Goal: Transaction & Acquisition: Download file/media

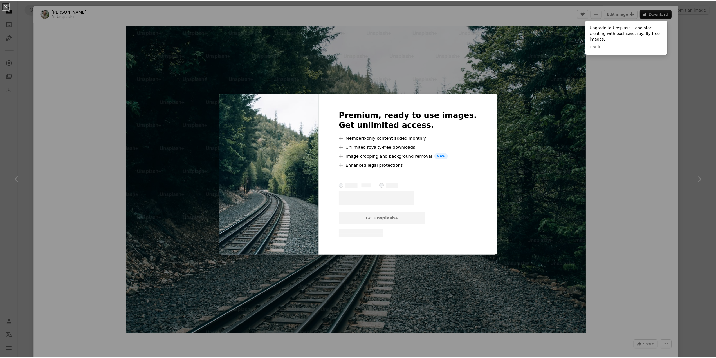
scroll to position [281, 0]
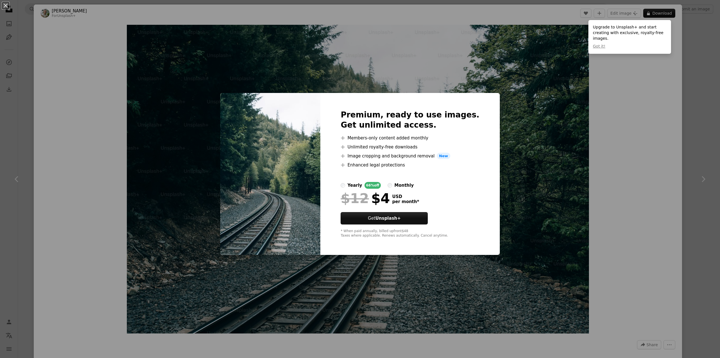
click at [549, 129] on div "An X shape Premium, ready to use images. Get unlimited access. A plus sign Memb…" at bounding box center [360, 179] width 720 height 358
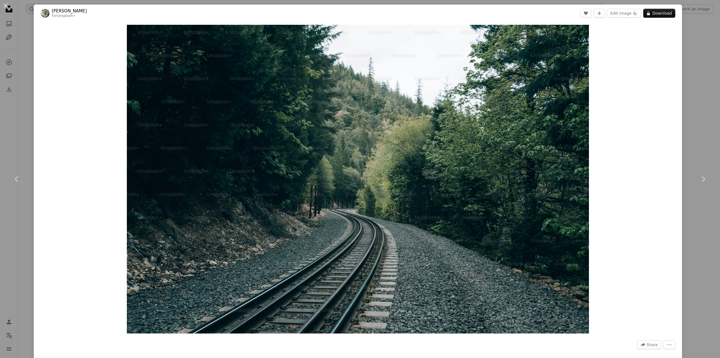
click at [0, 92] on div "An X shape Chevron left Chevron right [PERSON_NAME] For Unsplash+ A heart A plu…" at bounding box center [360, 179] width 720 height 358
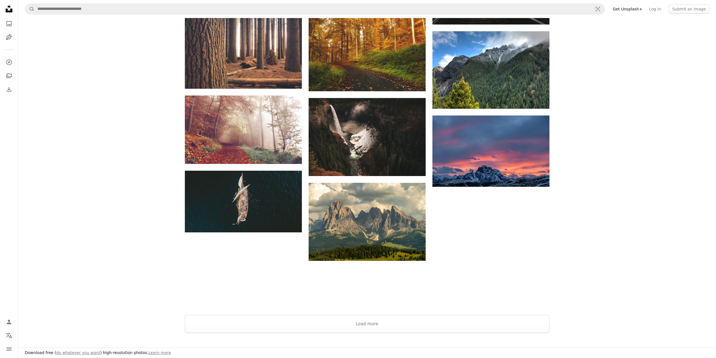
scroll to position [478, 0]
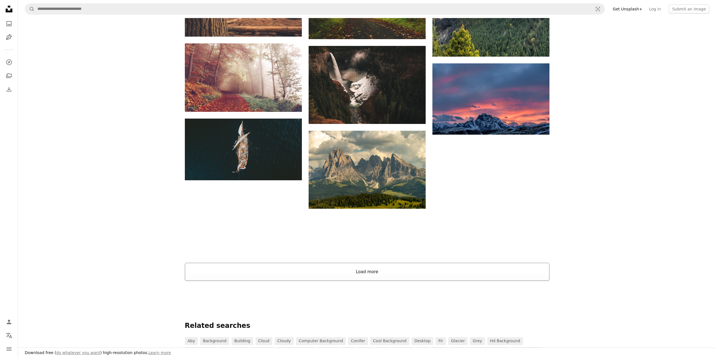
click at [362, 273] on button "Load more" at bounding box center [367, 271] width 365 height 18
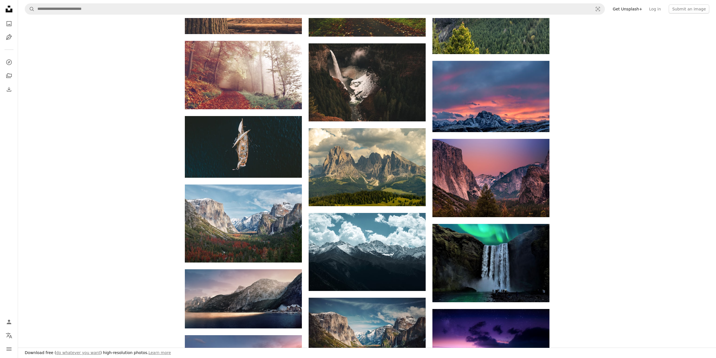
scroll to position [450, 0]
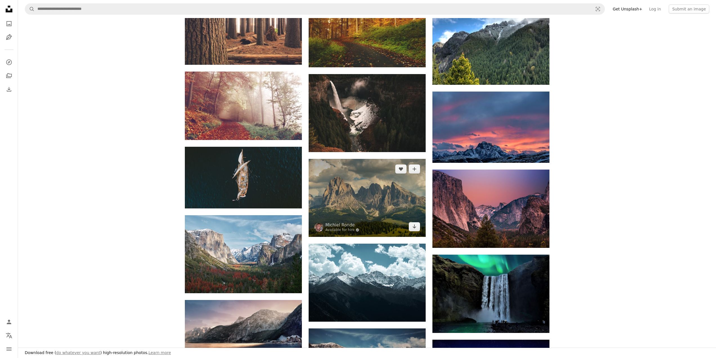
drag, startPoint x: 364, startPoint y: 205, endPoint x: 361, endPoint y: 206, distance: 3.5
click at [364, 205] on img at bounding box center [367, 198] width 117 height 78
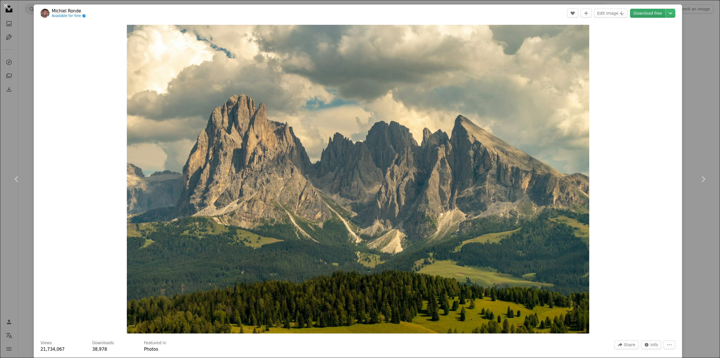
click at [654, 12] on link "Download free" at bounding box center [647, 13] width 35 height 9
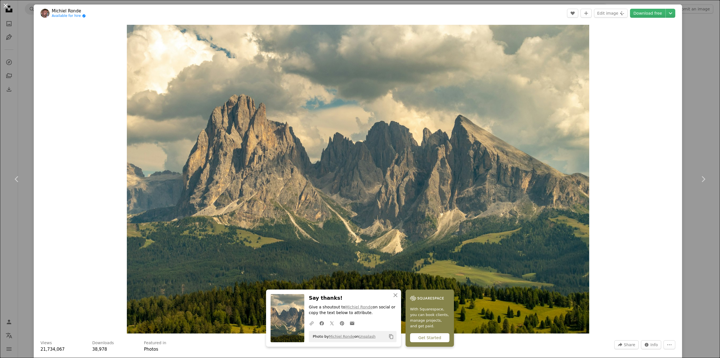
click at [5, 5] on button "An X shape" at bounding box center [5, 5] width 7 height 7
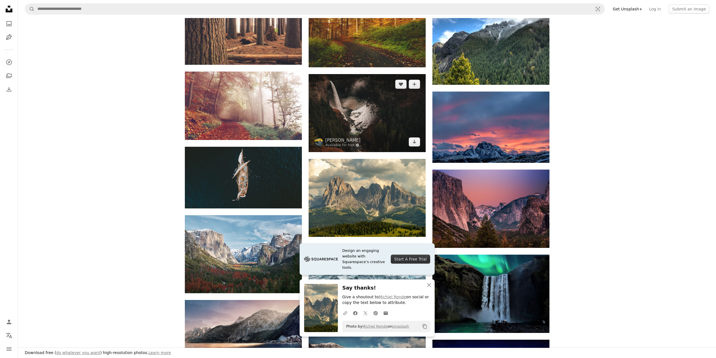
click at [374, 120] on img at bounding box center [367, 113] width 117 height 78
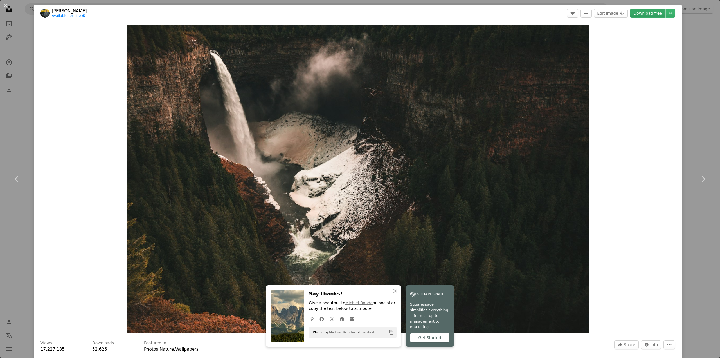
click at [640, 13] on link "Download free" at bounding box center [647, 13] width 35 height 9
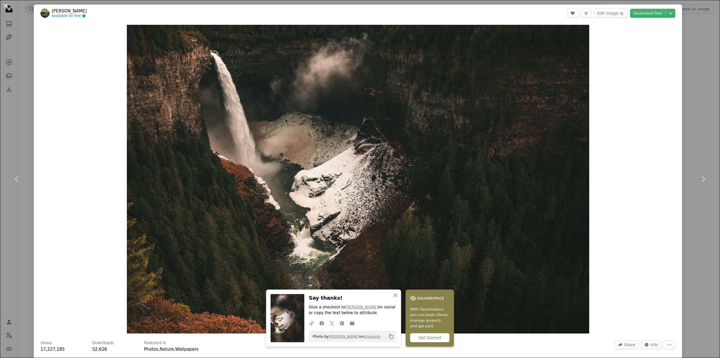
click at [5, 7] on button "An X shape" at bounding box center [5, 5] width 7 height 7
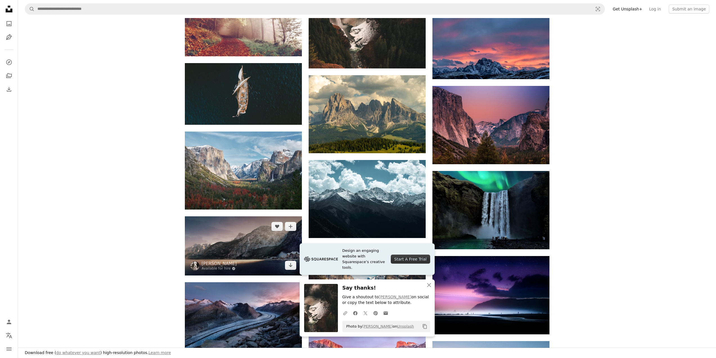
scroll to position [535, 0]
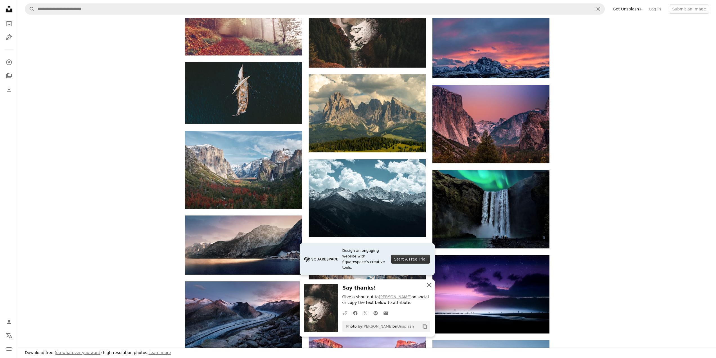
click at [430, 285] on icon "button" at bounding box center [429, 285] width 4 height 4
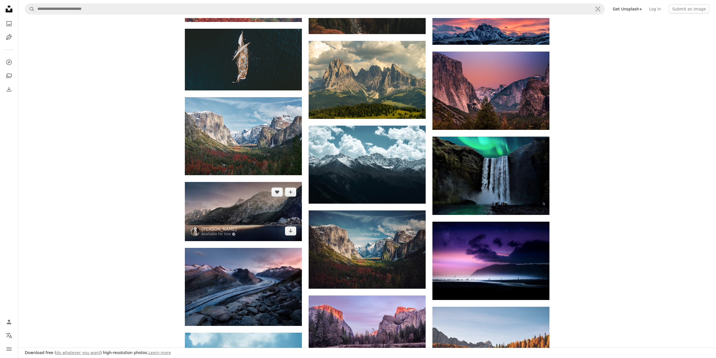
scroll to position [563, 0]
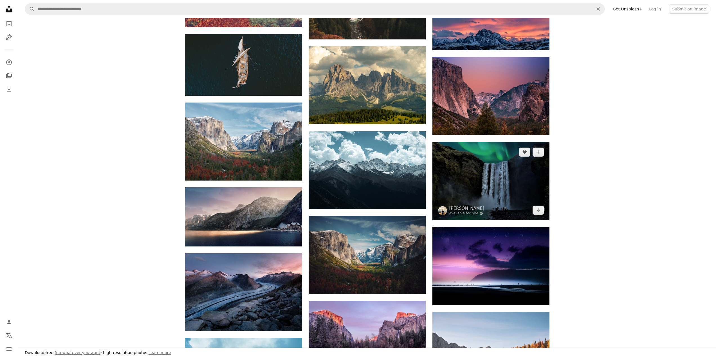
click at [499, 178] on img at bounding box center [490, 181] width 117 height 78
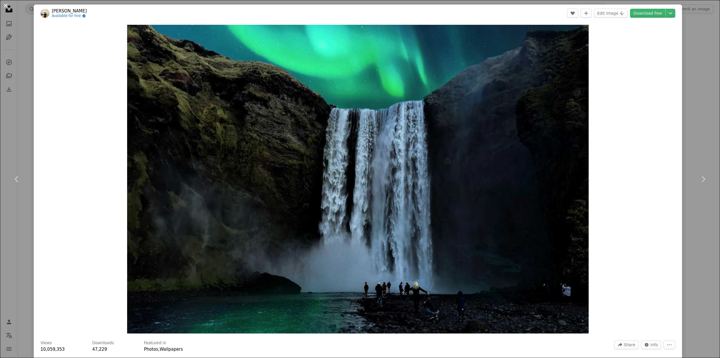
click at [2, 4] on button "An X shape" at bounding box center [5, 5] width 7 height 7
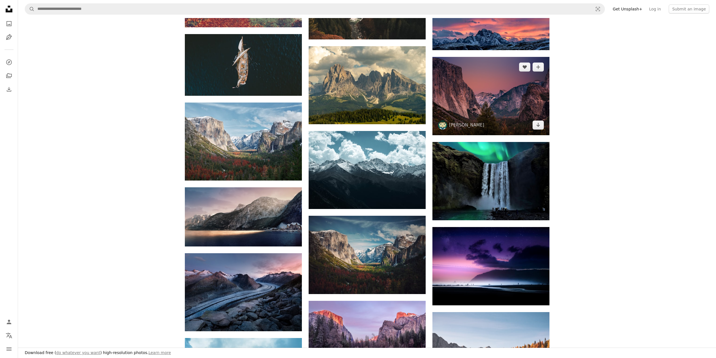
drag, startPoint x: 500, startPoint y: 86, endPoint x: 454, endPoint y: 83, distance: 46.5
click at [500, 86] on img at bounding box center [490, 96] width 117 height 78
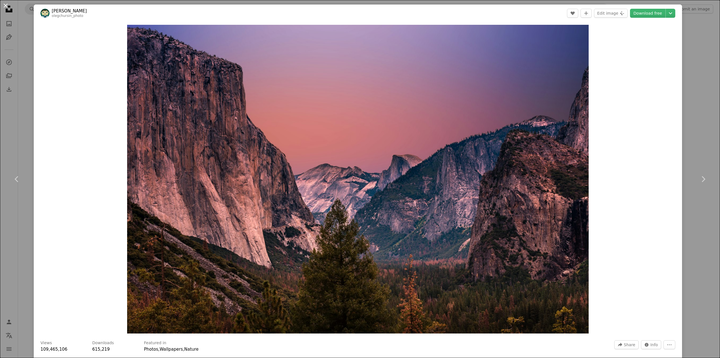
click at [9, 3] on button "An X shape" at bounding box center [5, 5] width 7 height 7
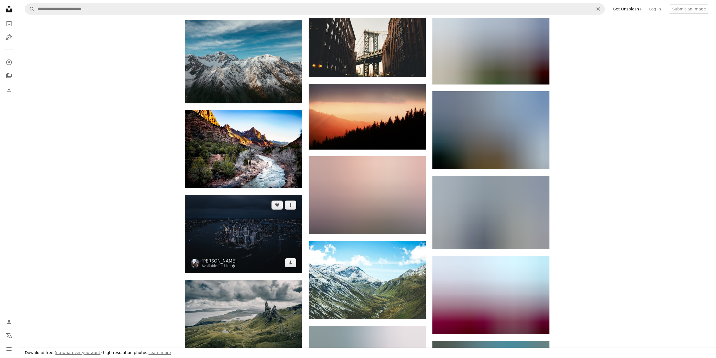
scroll to position [1125, 0]
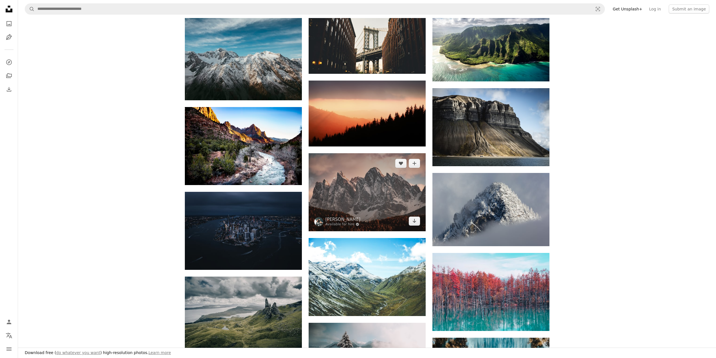
click at [382, 196] on img at bounding box center [367, 192] width 117 height 78
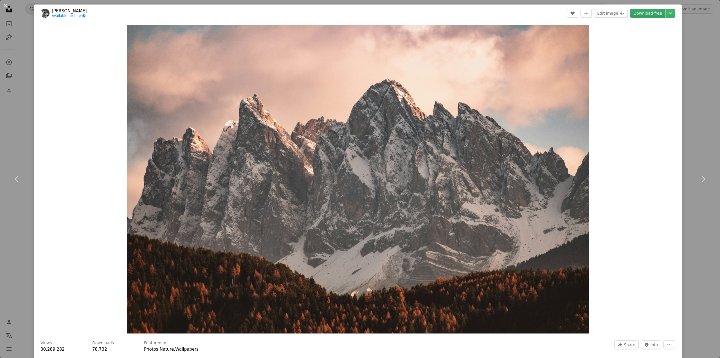
click at [646, 16] on link "Download free" at bounding box center [647, 13] width 35 height 9
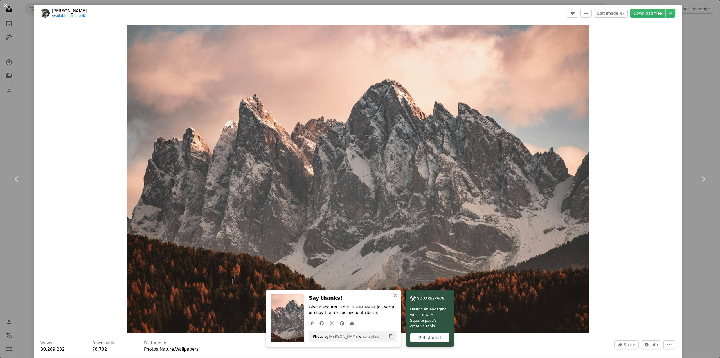
click at [5, 6] on button "An X shape" at bounding box center [5, 5] width 7 height 7
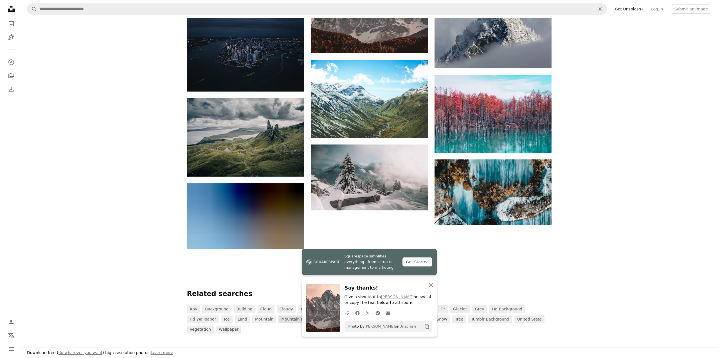
scroll to position [1294, 0]
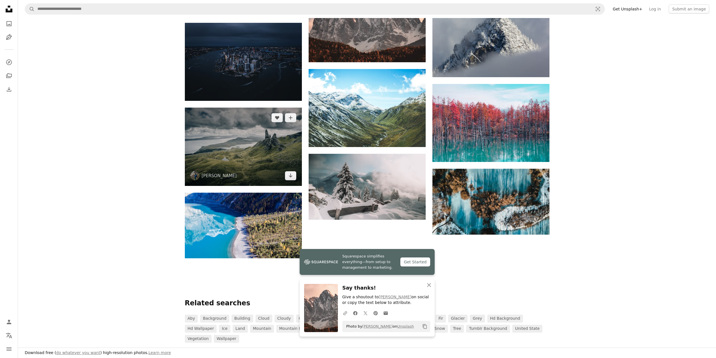
click at [241, 145] on img at bounding box center [243, 146] width 117 height 78
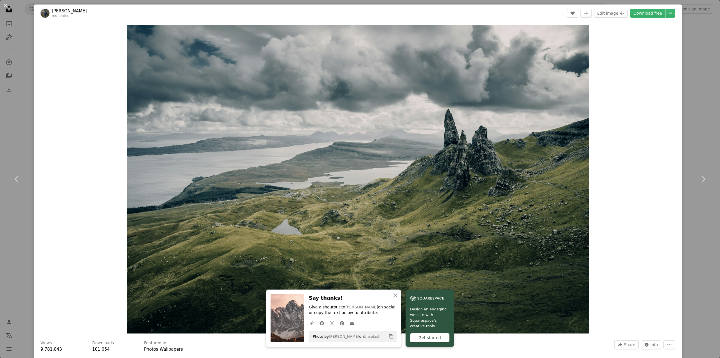
click at [644, 8] on header "[PERSON_NAME] reubenteo A heart A plus sign Edit image Plus sign for Unsplash+ …" at bounding box center [358, 13] width 648 height 17
click at [645, 10] on link "Download free" at bounding box center [647, 13] width 35 height 9
click at [6, 7] on button "An X shape" at bounding box center [5, 5] width 7 height 7
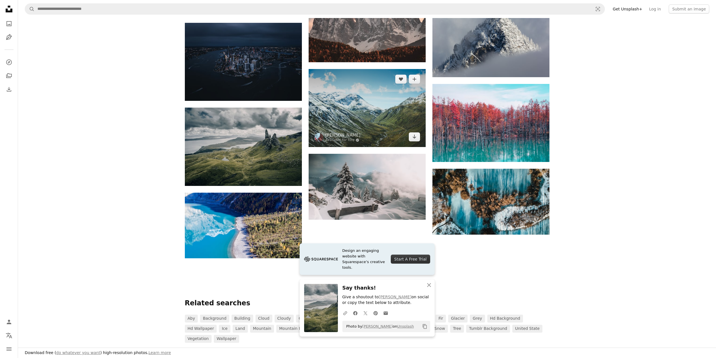
click at [358, 121] on img at bounding box center [367, 108] width 117 height 78
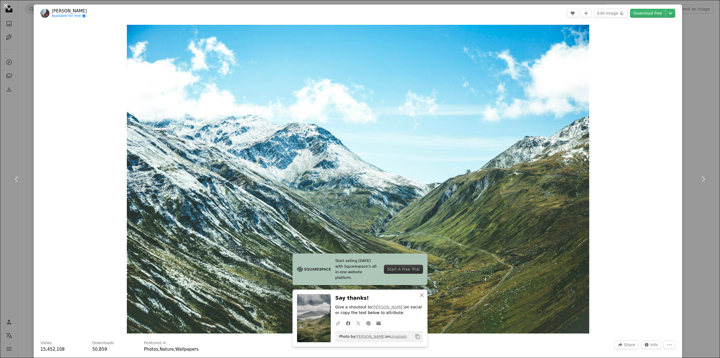
click at [6, 4] on button "An X shape" at bounding box center [5, 5] width 7 height 7
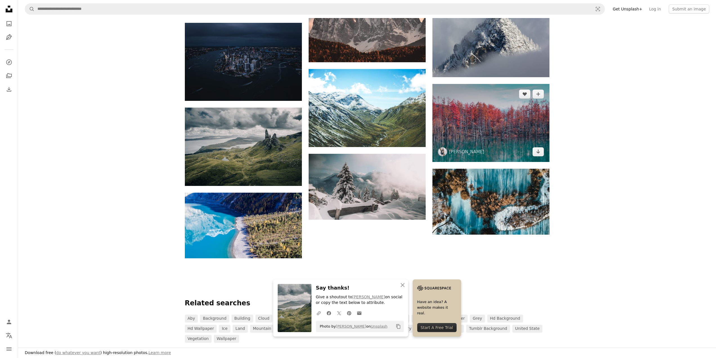
click at [539, 135] on img at bounding box center [490, 123] width 117 height 78
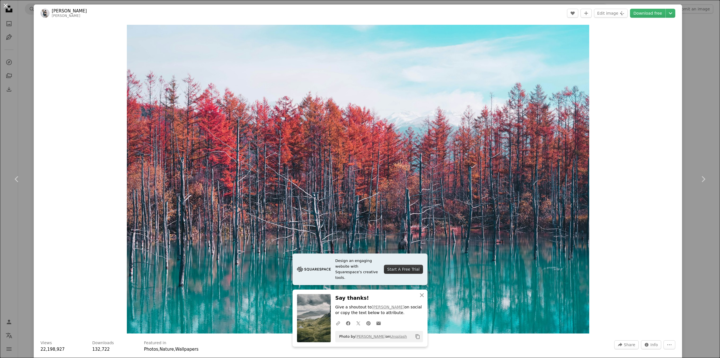
click at [6, 7] on button "An X shape" at bounding box center [5, 5] width 7 height 7
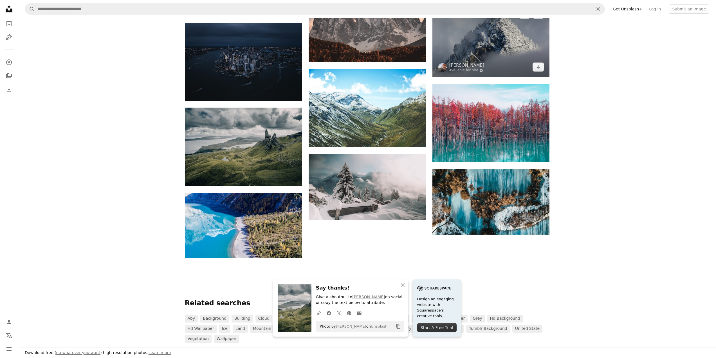
click at [496, 59] on img at bounding box center [490, 40] width 117 height 73
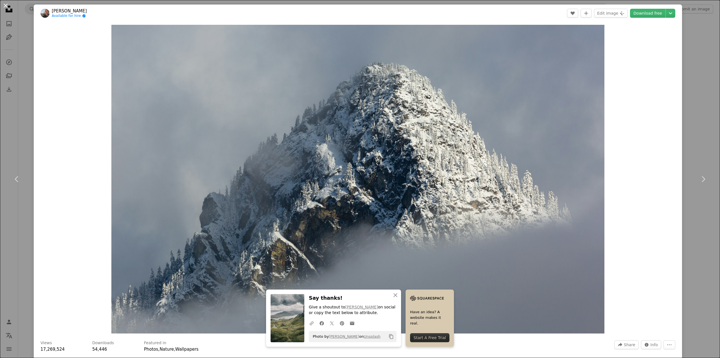
click at [2, 7] on button "An X shape" at bounding box center [5, 5] width 7 height 7
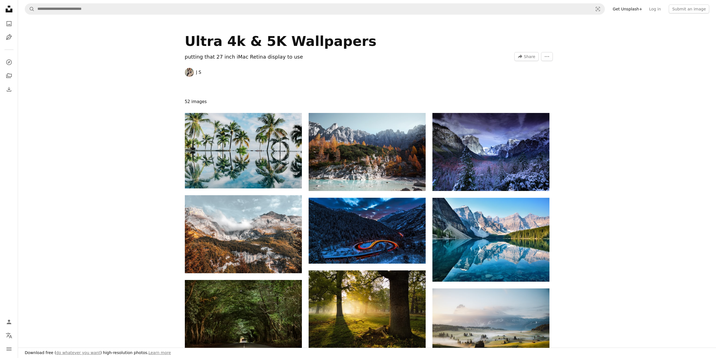
click at [280, 39] on div "Ultra 4k & 5K Wallpapers" at bounding box center [305, 41] width 241 height 15
click at [238, 46] on div "Ultra 4k & 5K Wallpapers" at bounding box center [305, 41] width 241 height 15
click at [238, 45] on div "Ultra 4k & 5K Wallpapers" at bounding box center [305, 41] width 241 height 15
drag, startPoint x: 233, startPoint y: 66, endPoint x: 300, endPoint y: 105, distance: 77.9
click at [234, 68] on div "putting that 27 inch iMac Retina display to use J S A forward-right arrow Share…" at bounding box center [274, 65] width 179 height 24
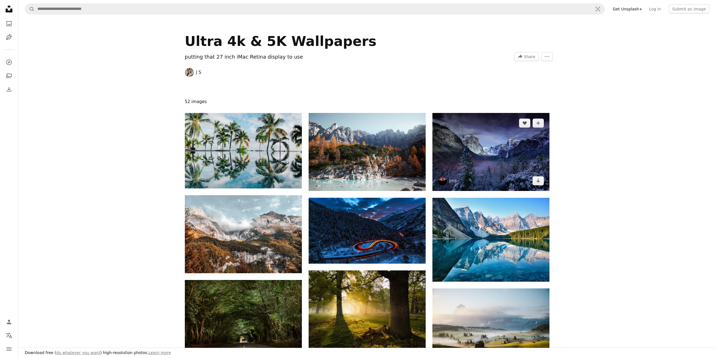
click at [502, 167] on img at bounding box center [490, 152] width 117 height 78
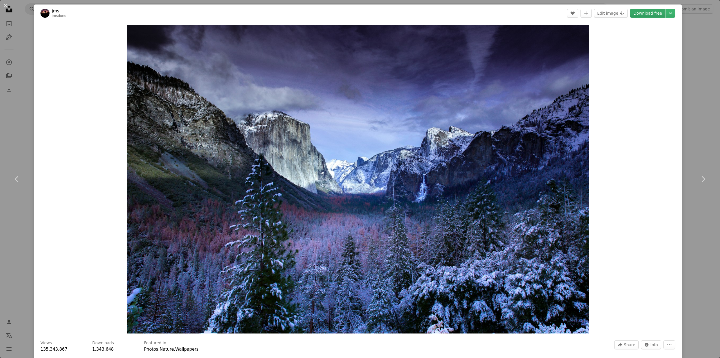
click at [638, 13] on link "Download free" at bounding box center [647, 13] width 35 height 9
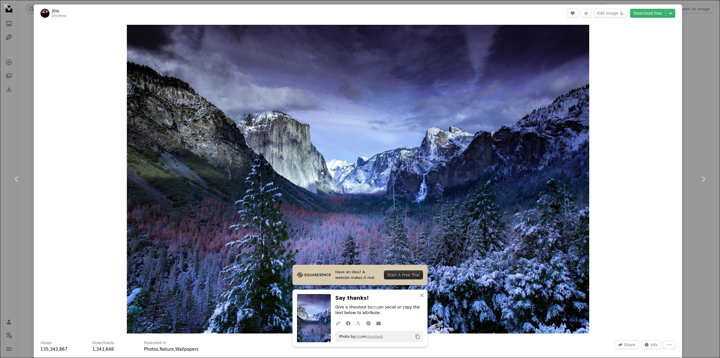
click at [22, 12] on div "An X shape Chevron left Chevron right jms jmsdono A heart A plus sign Edit imag…" at bounding box center [360, 179] width 720 height 358
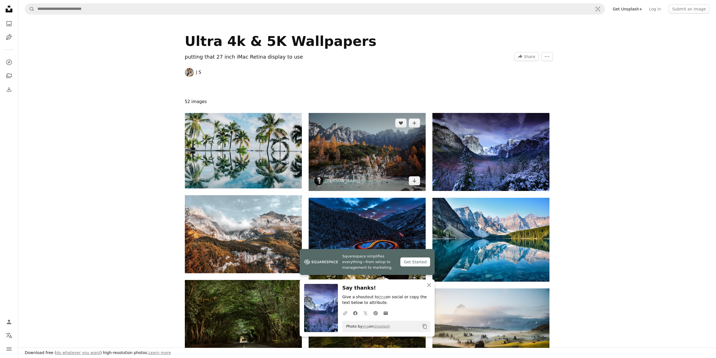
click at [378, 160] on img at bounding box center [367, 152] width 117 height 78
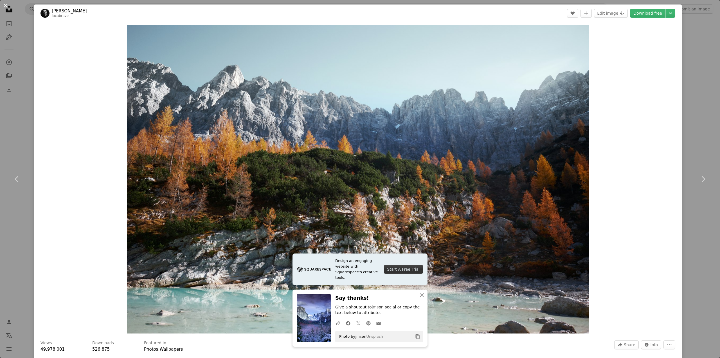
click at [6, 5] on button "An X shape" at bounding box center [5, 5] width 7 height 7
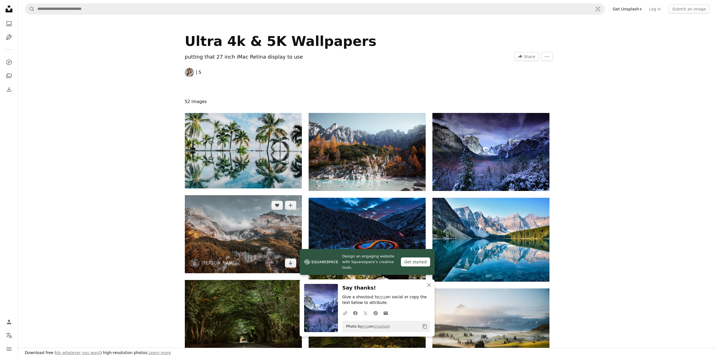
click at [245, 236] on img at bounding box center [243, 234] width 117 height 78
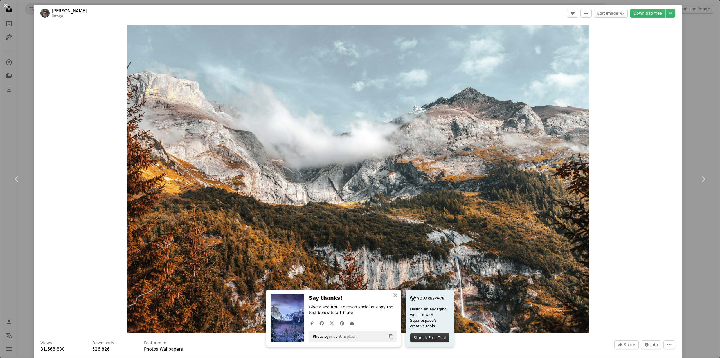
click at [3, 4] on button "An X shape" at bounding box center [5, 5] width 7 height 7
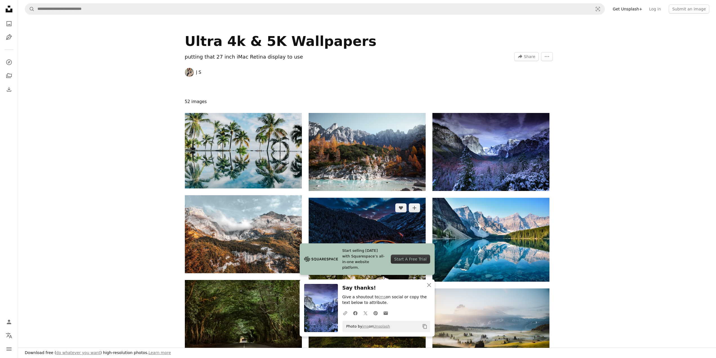
click at [379, 261] on img at bounding box center [367, 230] width 117 height 66
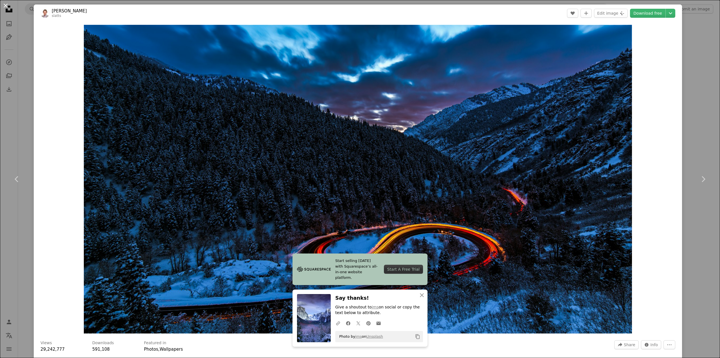
click at [6, 5] on button "An X shape" at bounding box center [5, 5] width 7 height 7
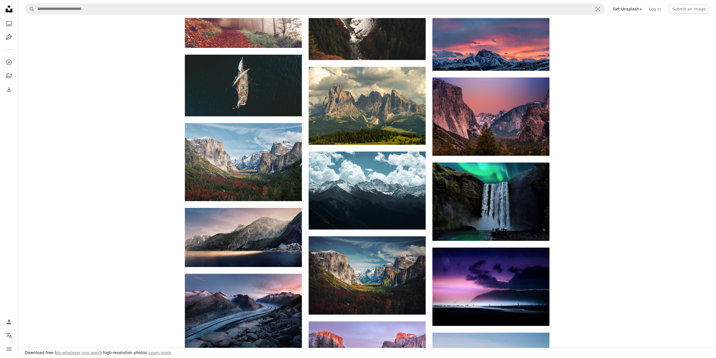
scroll to position [591, 0]
